Goal: Transaction & Acquisition: Purchase product/service

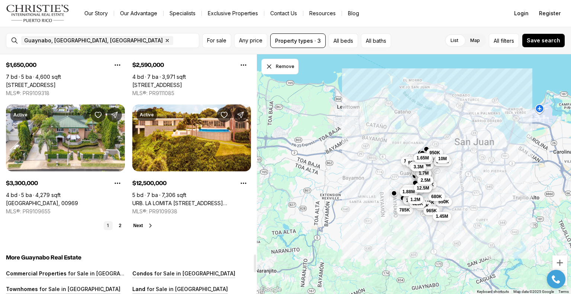
scroll to position [2713, 0]
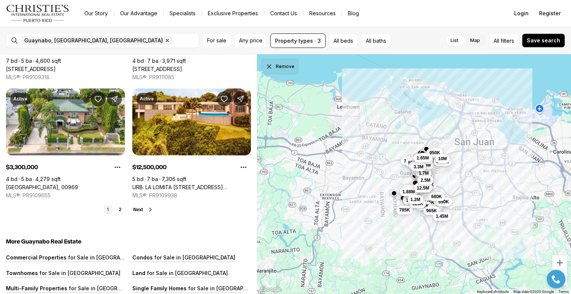
click at [270, 65] on icon "Dismiss drawing" at bounding box center [269, 67] width 4 height 4
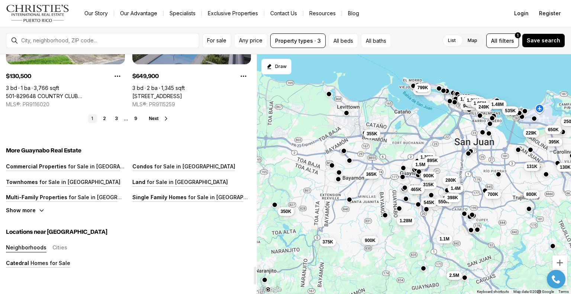
scroll to position [2861, 0]
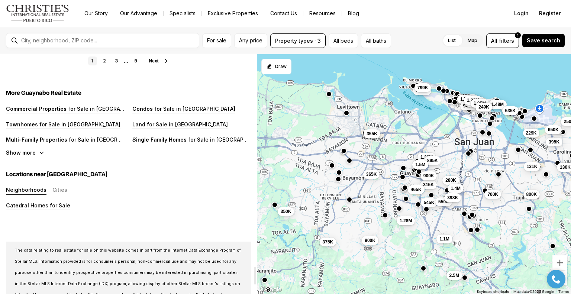
click at [187, 139] on p "for Sale in [GEOGRAPHIC_DATA]" at bounding box center [228, 139] width 82 height 6
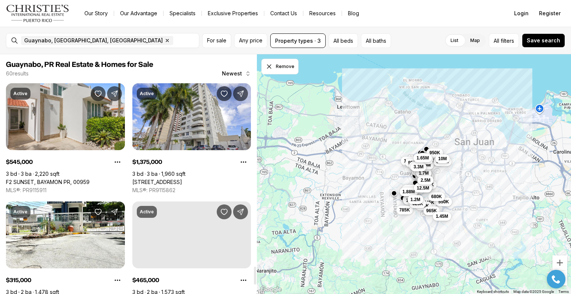
scroll to position [2861, 0]
